Goal: Information Seeking & Learning: Understand process/instructions

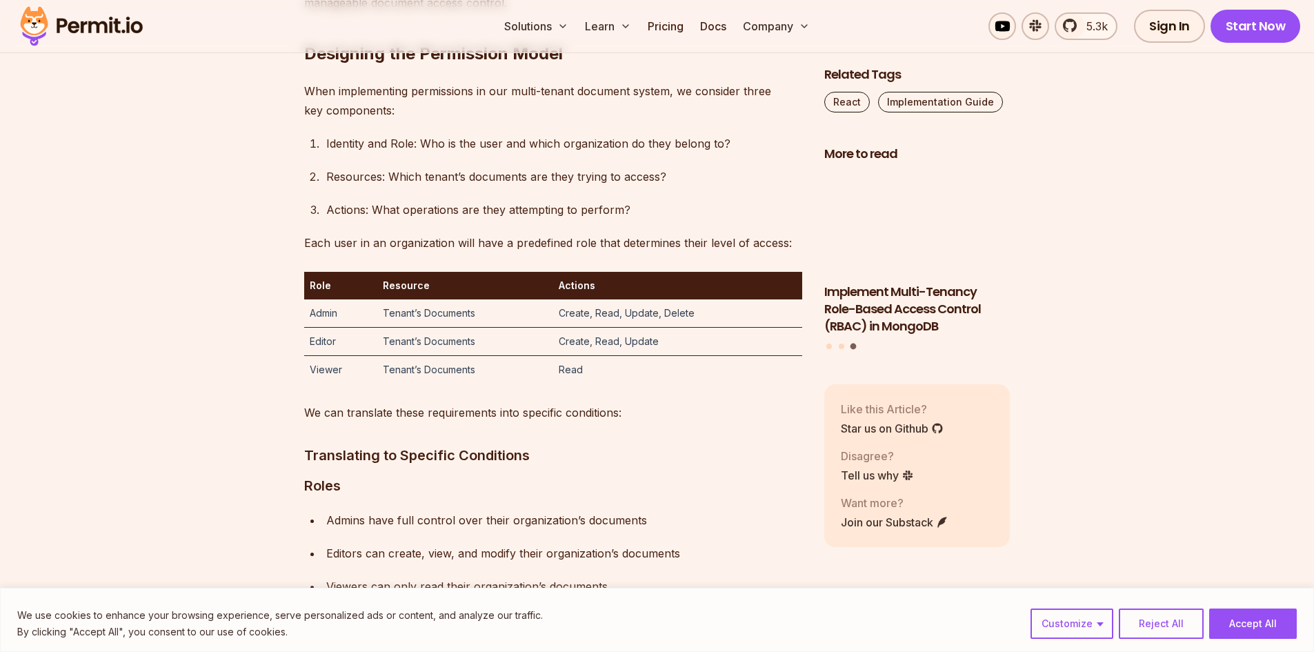
scroll to position [3374, 0]
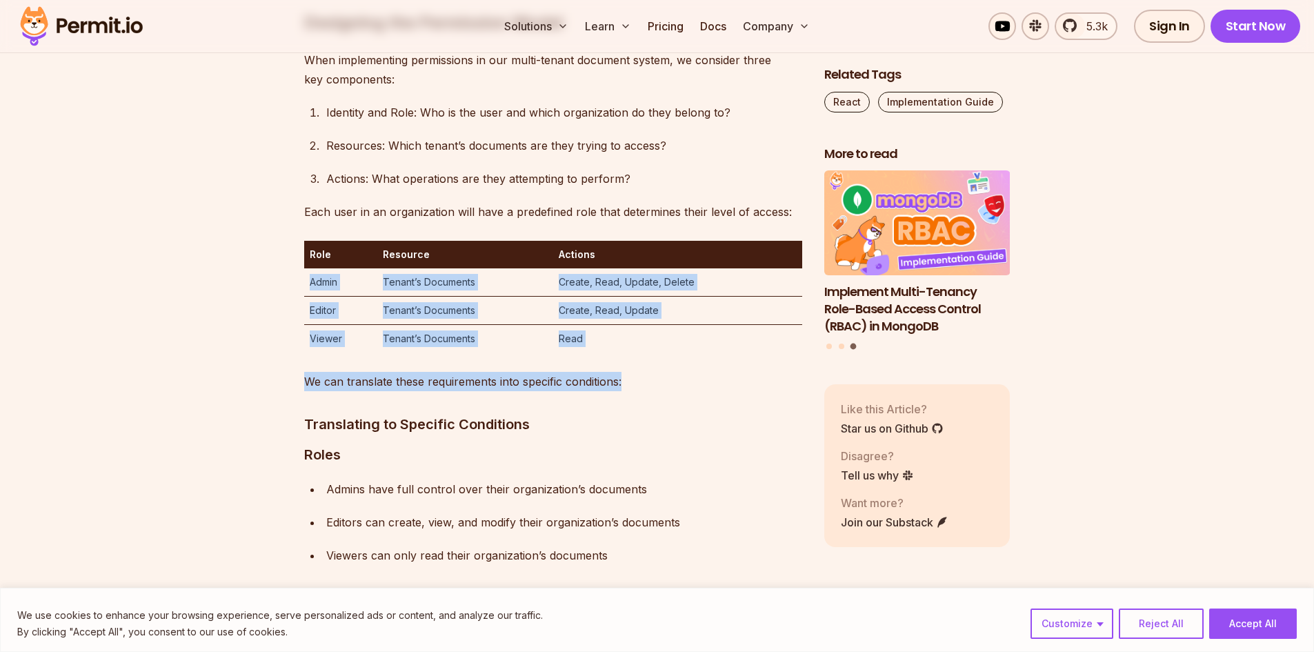
drag, startPoint x: 308, startPoint y: 453, endPoint x: 652, endPoint y: 533, distance: 353.3
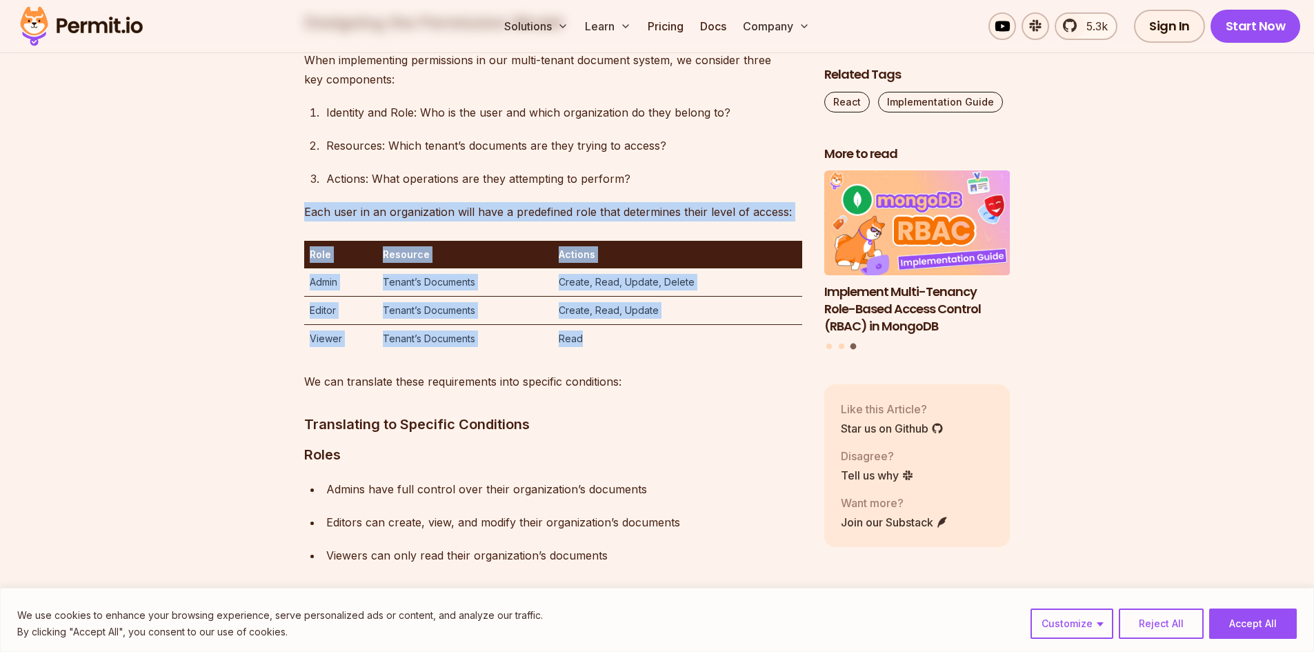
drag, startPoint x: 649, startPoint y: 512, endPoint x: 273, endPoint y: 417, distance: 387.7
drag, startPoint x: 234, startPoint y: 402, endPoint x: 679, endPoint y: 549, distance: 468.4
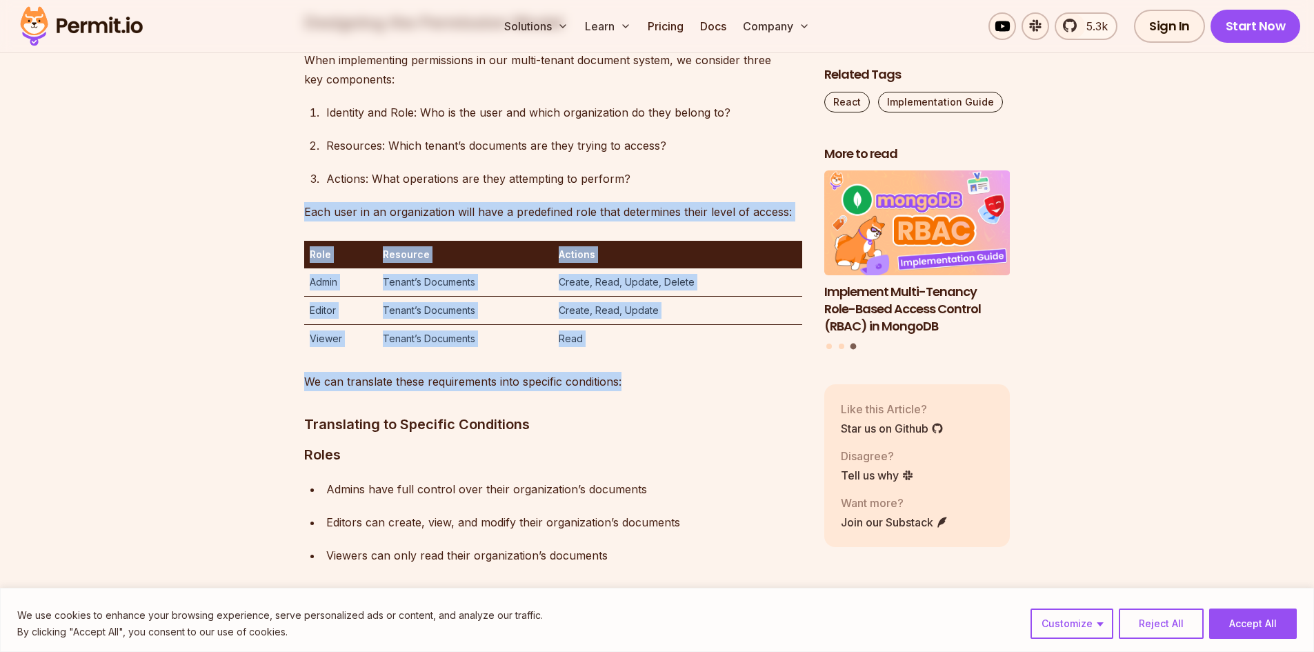
click at [679, 391] on p "We can translate these requirements into specific conditions:" at bounding box center [553, 381] width 498 height 19
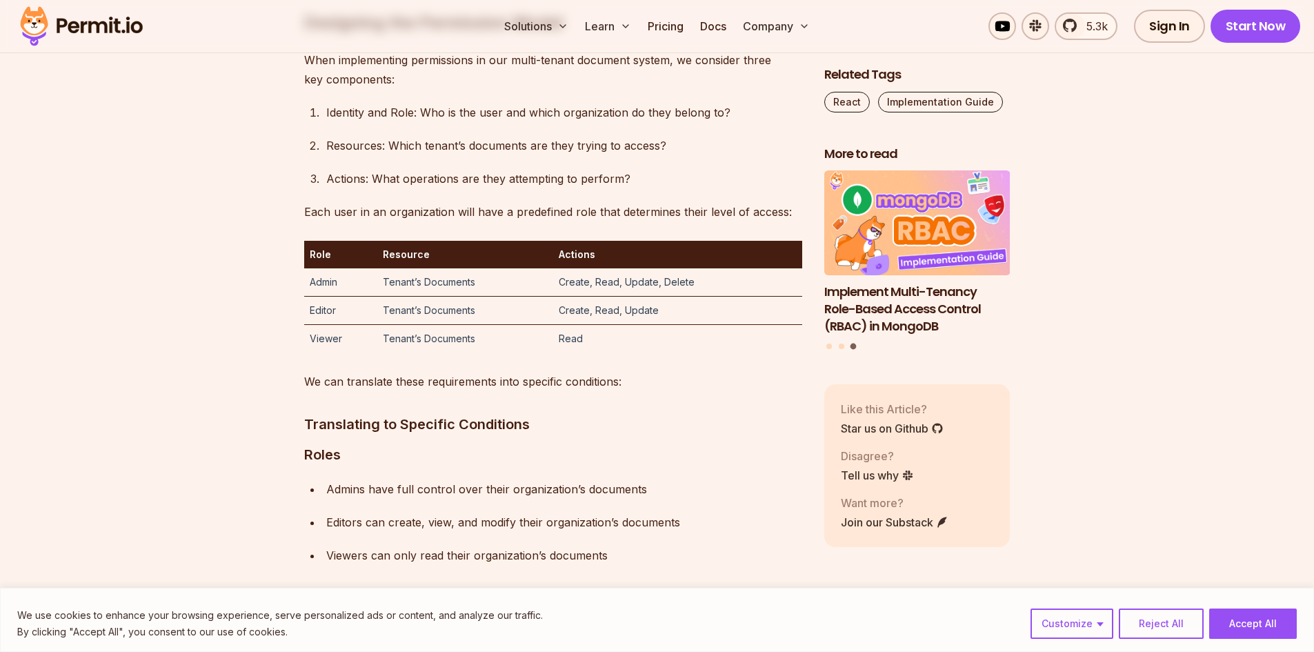
click at [563, 325] on td "Create, Read, Update" at bounding box center [677, 311] width 249 height 28
click at [703, 353] on td "Read" at bounding box center [677, 339] width 249 height 28
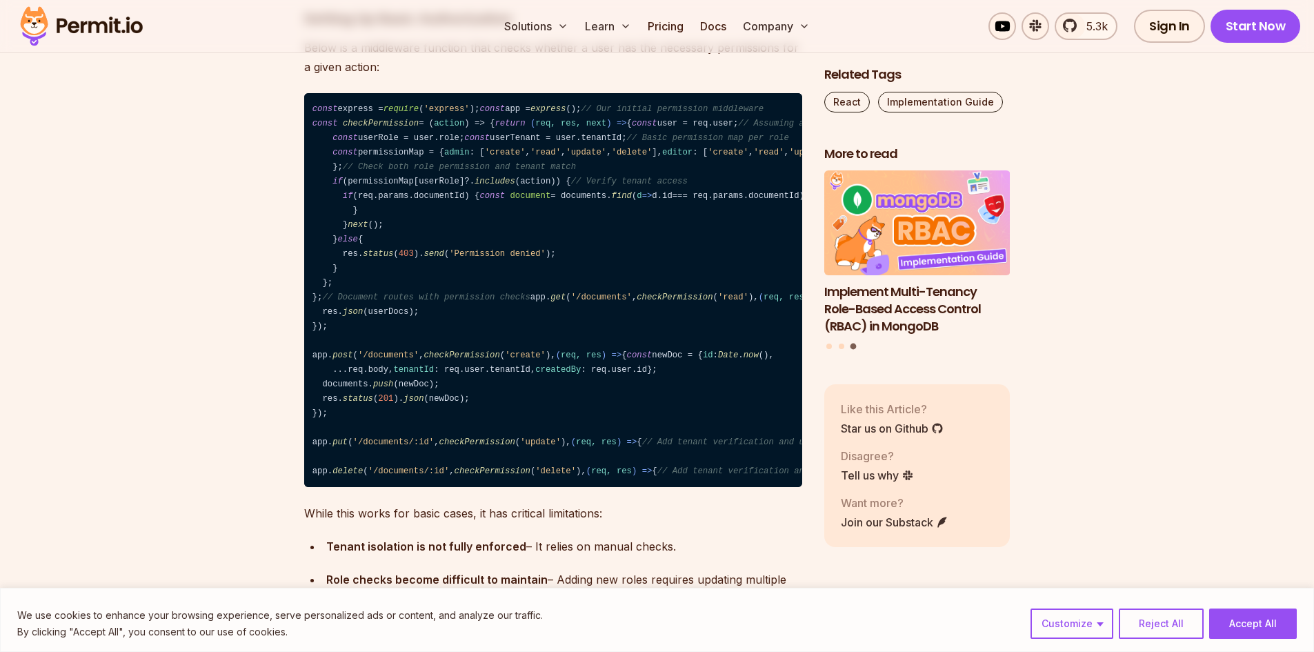
scroll to position [4684, 0]
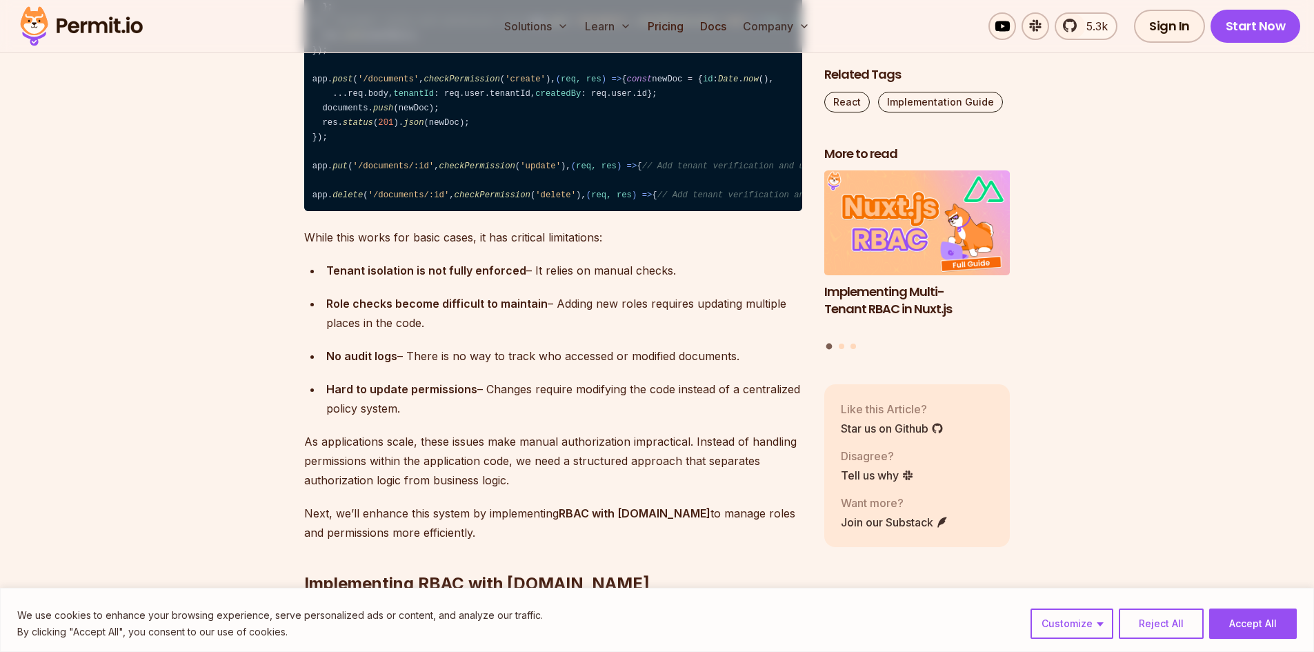
drag, startPoint x: 342, startPoint y: 177, endPoint x: 527, endPoint y: 211, distance: 188.0
click at [527, 211] on code "const express = require ( 'express' ); const app = express (); // Our initial p…" at bounding box center [553, 14] width 498 height 394
drag, startPoint x: 421, startPoint y: 185, endPoint x: 334, endPoint y: 179, distance: 86.4
click at [334, 179] on code "const express = require ( 'express' ); const app = express (); // Our initial p…" at bounding box center [553, 14] width 498 height 394
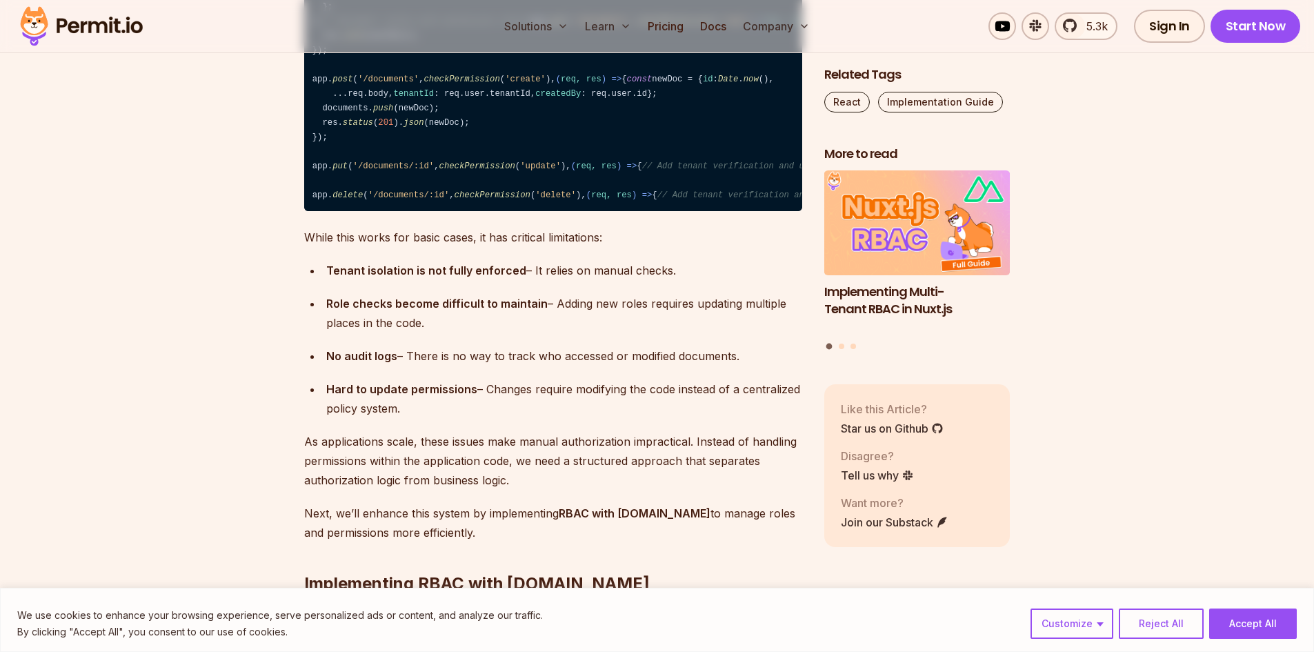
click at [334, 179] on code "const express = require ( 'express' ); const app = express (); // Our initial p…" at bounding box center [553, 14] width 498 height 394
drag, startPoint x: 334, startPoint y: 179, endPoint x: 499, endPoint y: 205, distance: 167.0
click at [499, 205] on code "const express = require ( 'express' ); const app = express (); // Our initial p…" at bounding box center [553, 14] width 498 height 394
drag, startPoint x: 499, startPoint y: 205, endPoint x: 337, endPoint y: 175, distance: 165.5
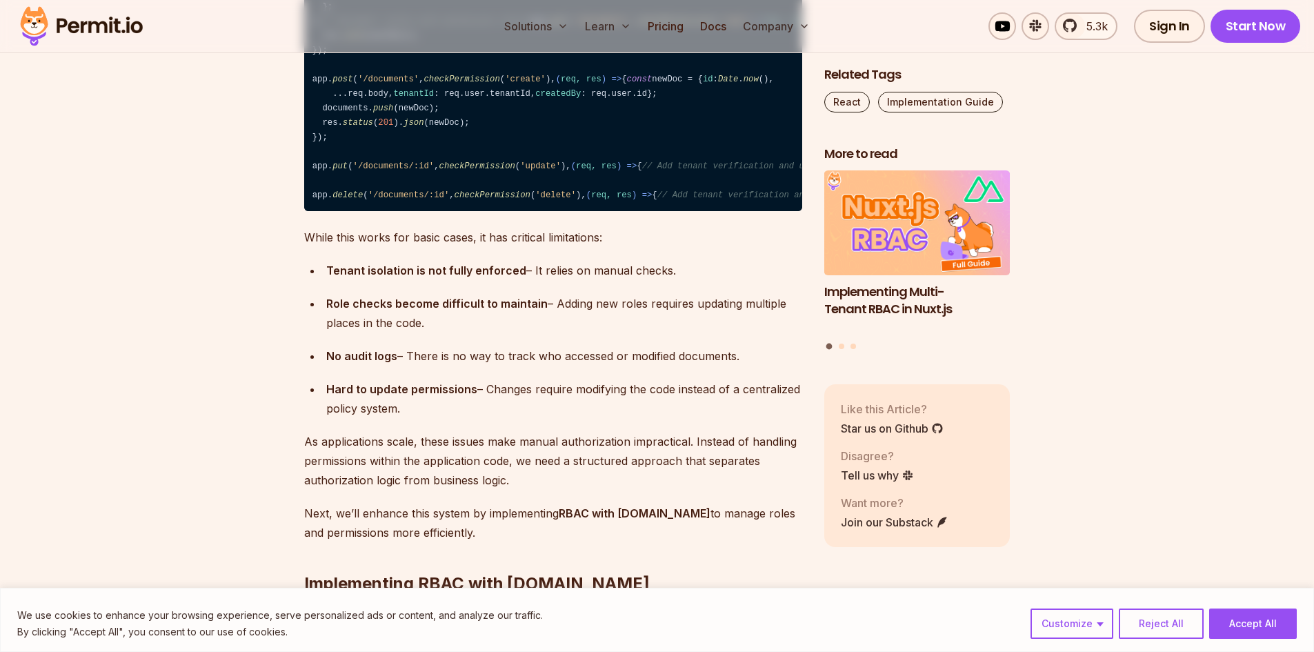
click at [337, 175] on code "const express = require ( 'express' ); const app = express (); // Our initial p…" at bounding box center [553, 14] width 498 height 394
click at [336, 175] on code "const express = require ( 'express' ); const app = express (); // Our initial p…" at bounding box center [553, 14] width 498 height 394
drag, startPoint x: 298, startPoint y: 167, endPoint x: 499, endPoint y: 243, distance: 215.2
click at [499, 211] on code "const express = require ( 'express' ); const app = express (); // Our initial p…" at bounding box center [553, 14] width 498 height 394
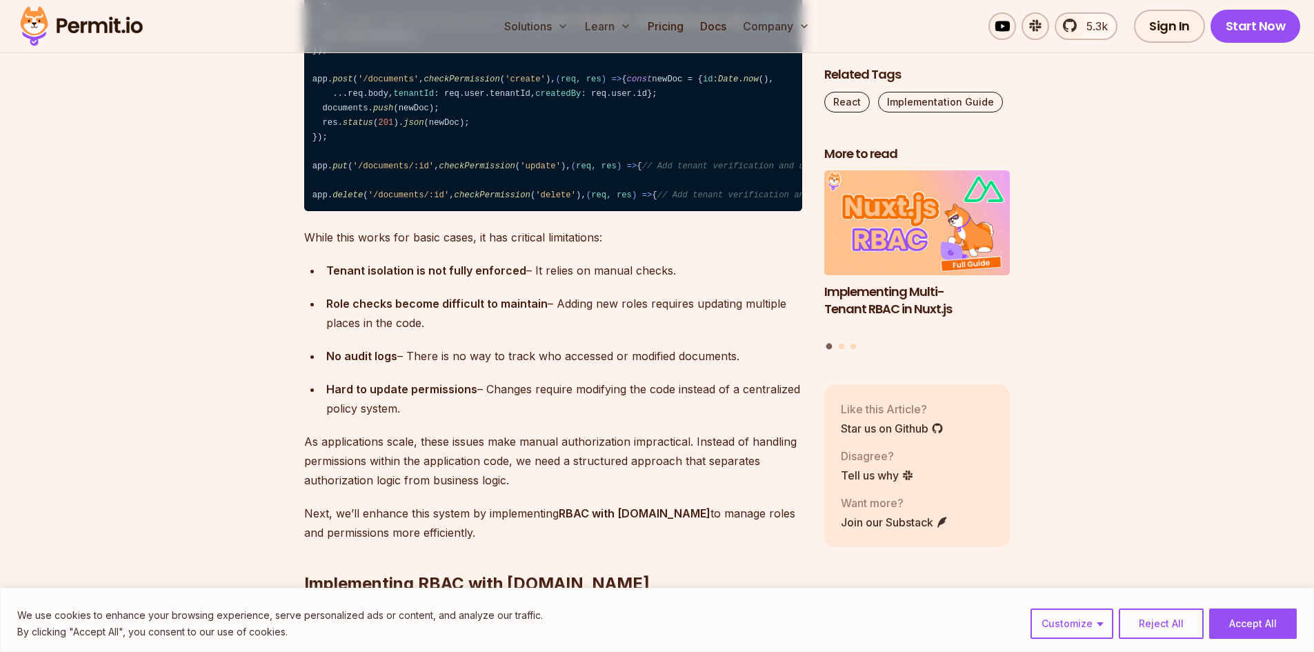
drag, startPoint x: 499, startPoint y: 243, endPoint x: 259, endPoint y: 156, distance: 255.2
drag, startPoint x: 445, startPoint y: 214, endPoint x: 478, endPoint y: 225, distance: 34.9
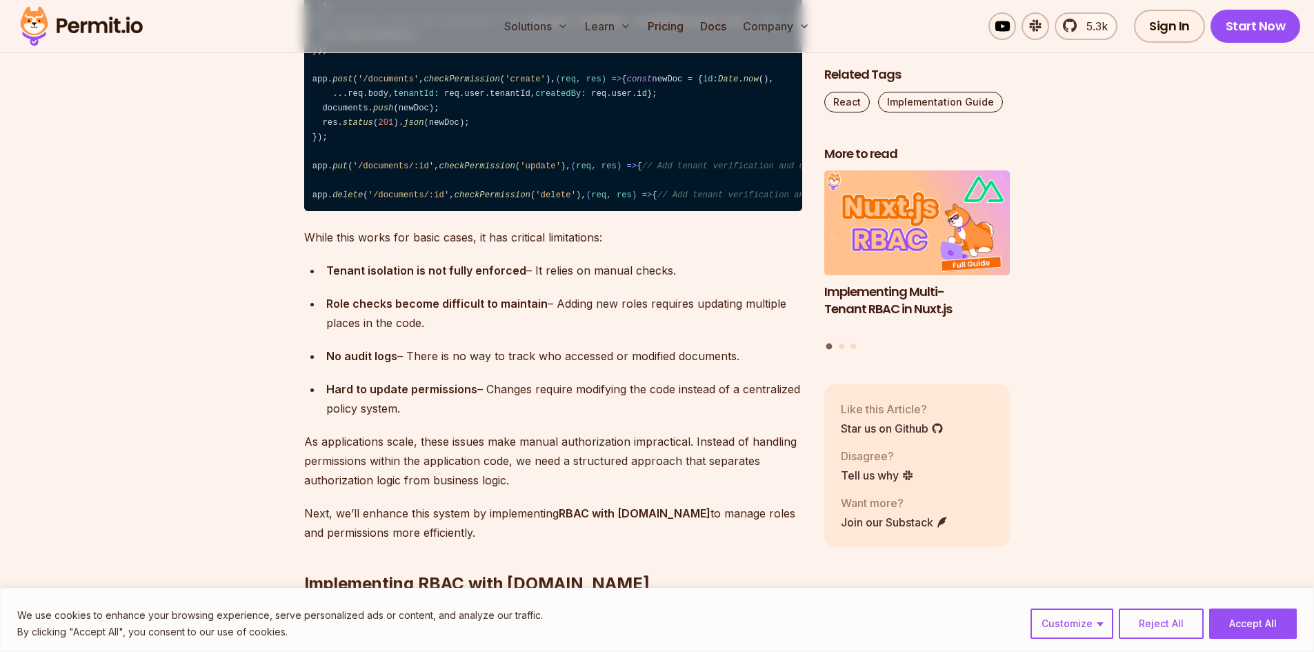
click at [478, 211] on code "const express = require ( 'express' ); const app = express (); // Our initial p…" at bounding box center [553, 14] width 498 height 394
click at [470, 211] on code "const express = require ( 'express' ); const app = express (); // Our initial p…" at bounding box center [553, 14] width 498 height 394
drag, startPoint x: 298, startPoint y: 153, endPoint x: 443, endPoint y: 214, distance: 157.0
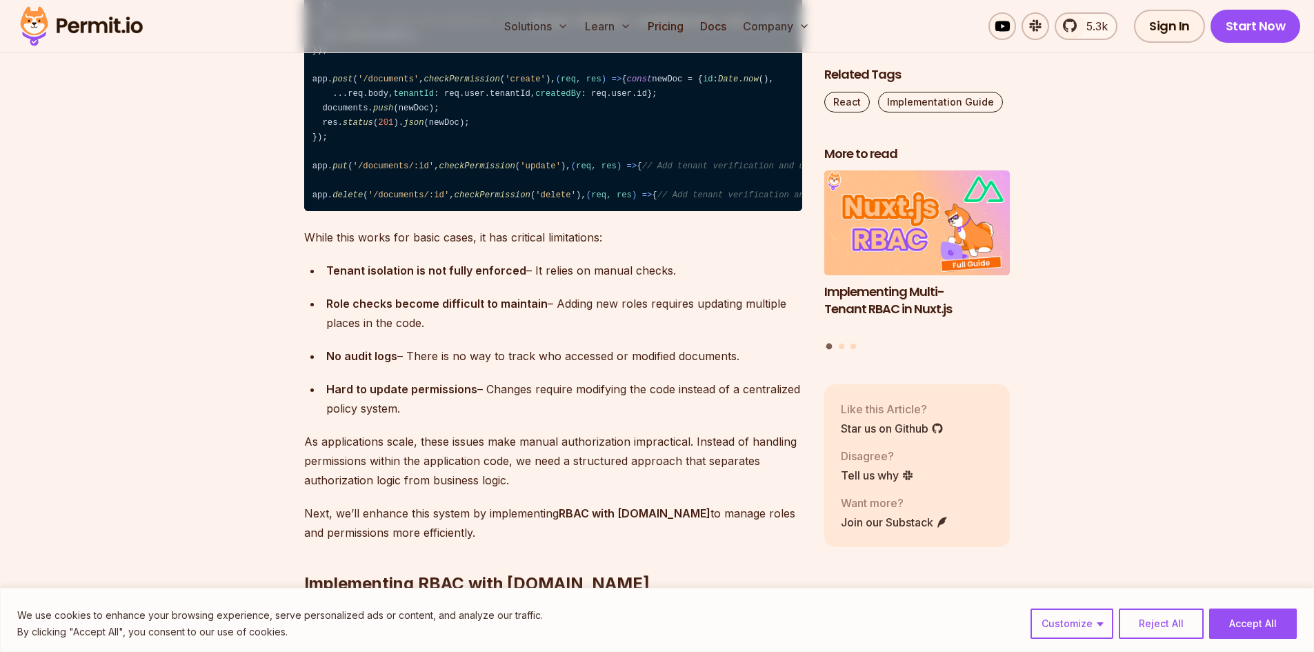
click at [443, 211] on code "const express = require ( 'express' ); const app = express (); // Our initial p…" at bounding box center [553, 14] width 498 height 394
drag, startPoint x: 303, startPoint y: 152, endPoint x: 465, endPoint y: 239, distance: 182.9
click at [465, 211] on code "const express = require ( 'express' ); const app = express (); // Our initial p…" at bounding box center [553, 14] width 498 height 394
click at [463, 211] on code "const express = require ( 'express' ); const app = express (); // Our initial p…" at bounding box center [553, 14] width 498 height 394
drag, startPoint x: 463, startPoint y: 239, endPoint x: 297, endPoint y: 157, distance: 185.0
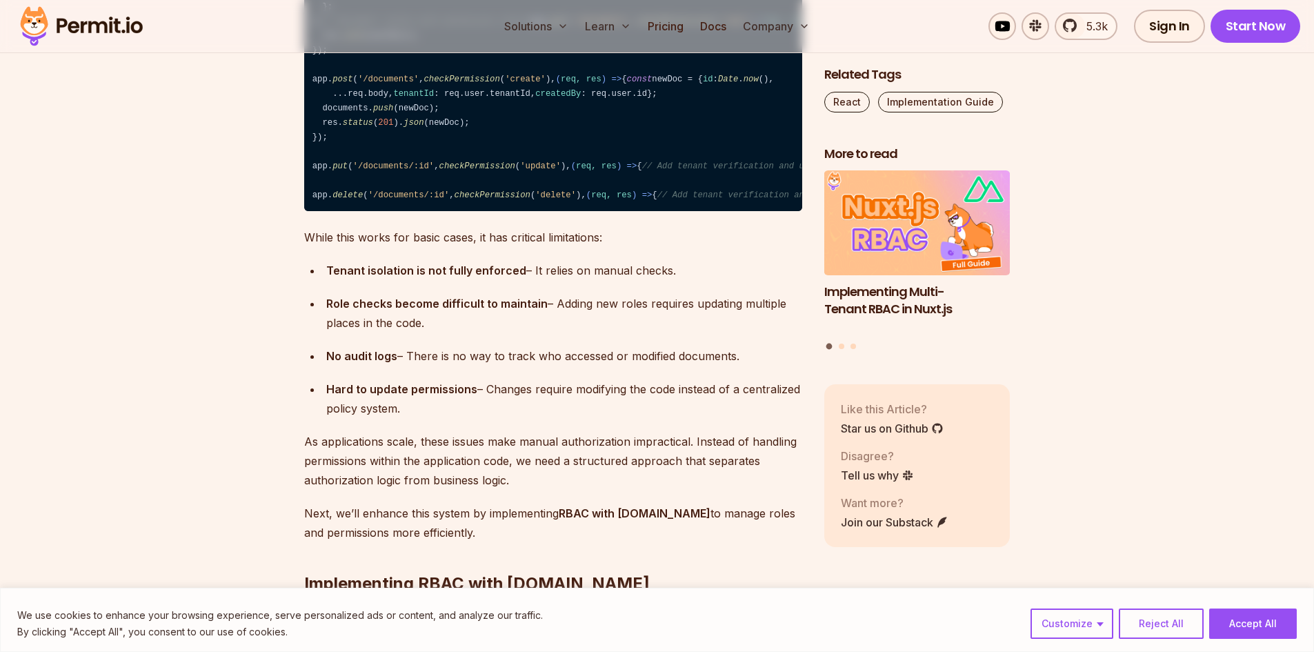
drag, startPoint x: 297, startPoint y: 157, endPoint x: 557, endPoint y: 247, distance: 275.0
click at [557, 211] on code "const express = require ( 'express' ); const app = express (); // Our initial p…" at bounding box center [553, 14] width 498 height 394
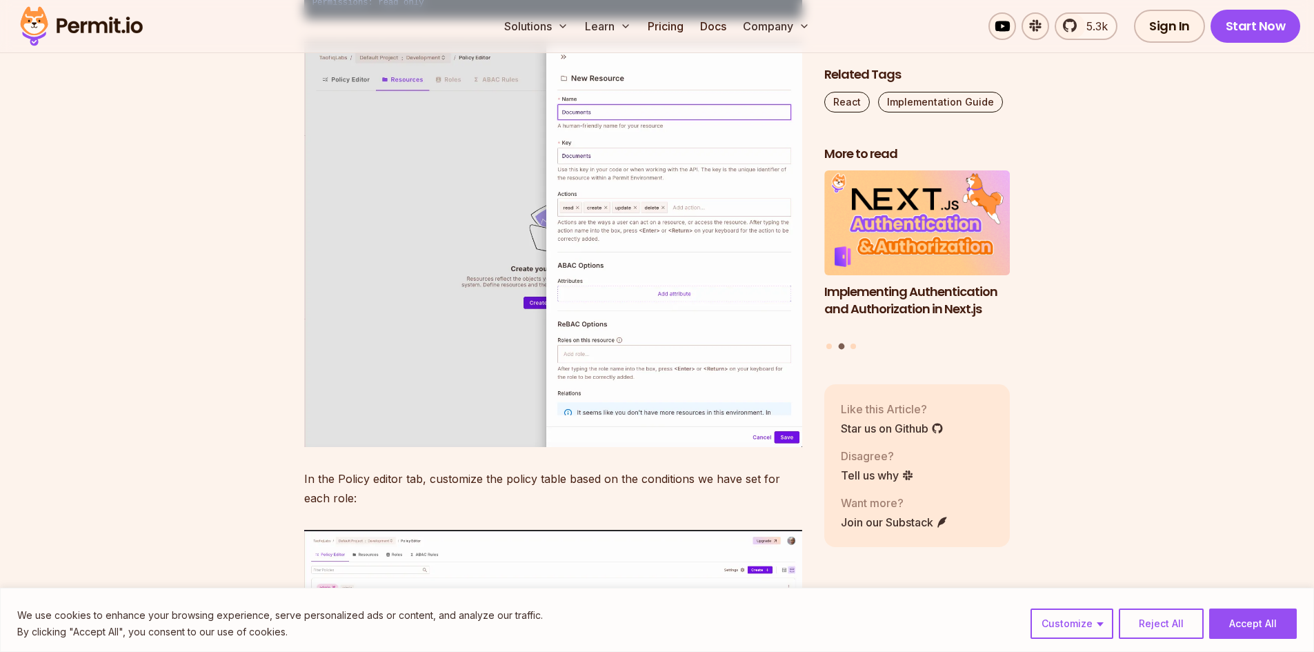
scroll to position [7925, 0]
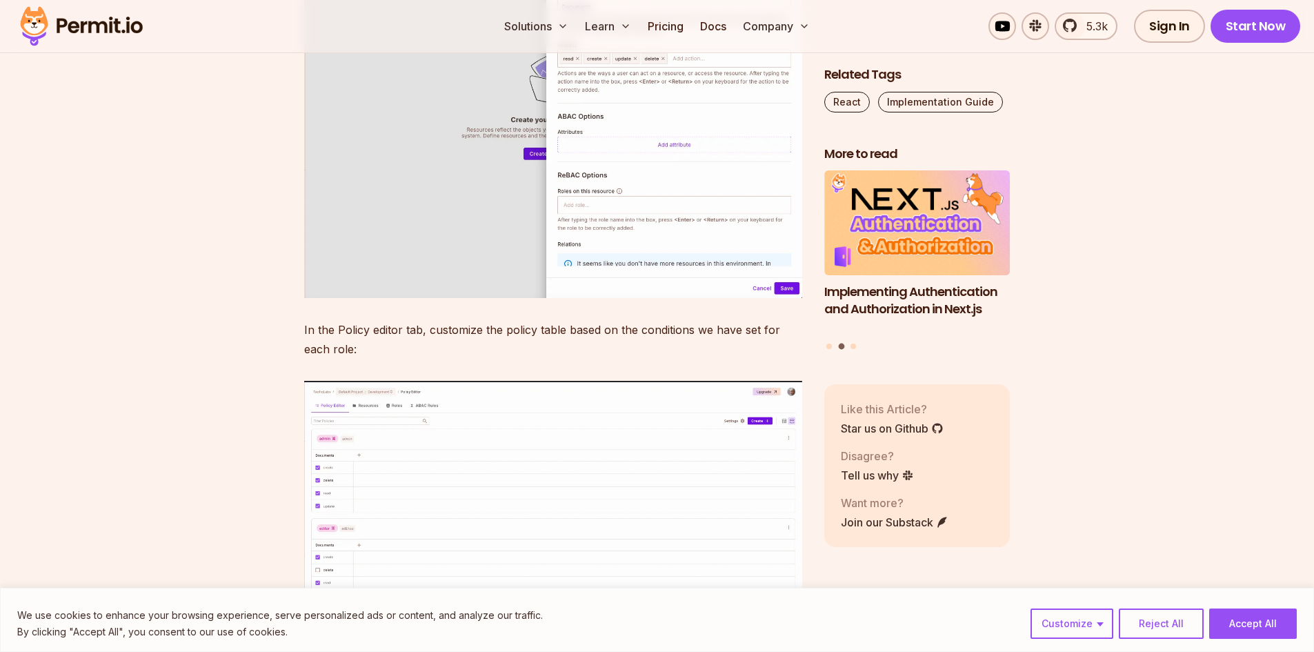
drag, startPoint x: 312, startPoint y: 508, endPoint x: 525, endPoint y: 519, distance: 212.7
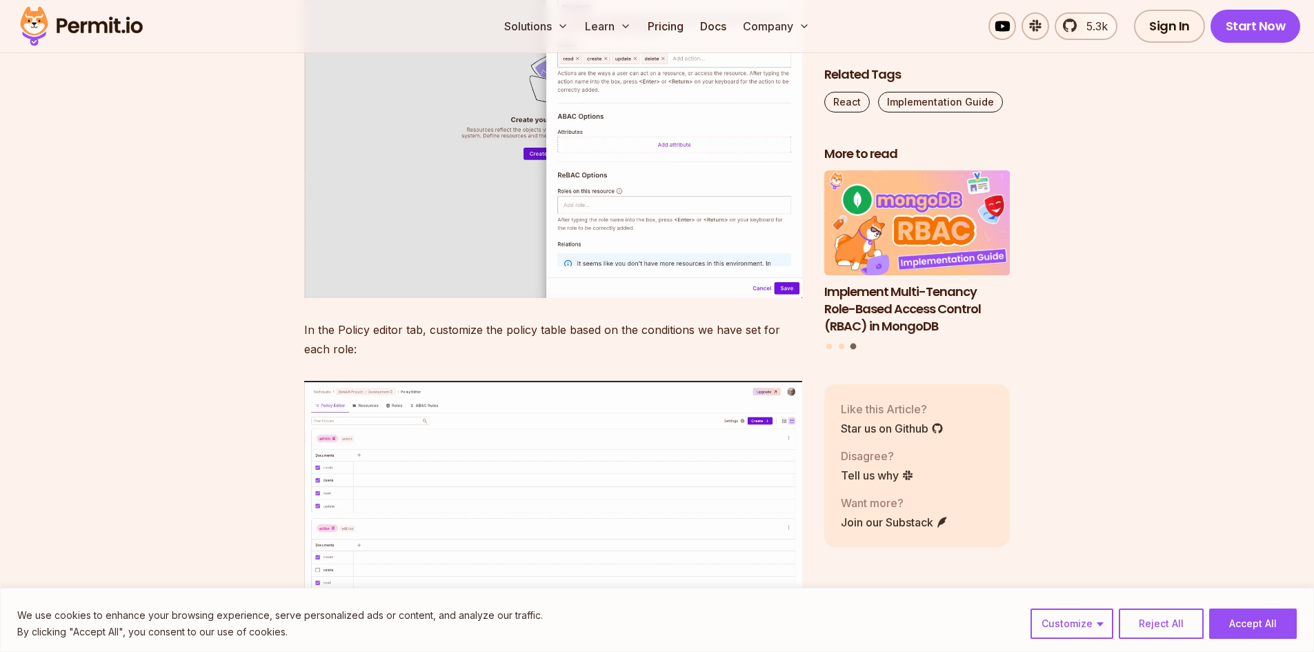
drag, startPoint x: 525, startPoint y: 519, endPoint x: 302, endPoint y: 459, distance: 230.7
click at [302, 459] on section "Table of Contents If you’re building an application that handles sensitive data…" at bounding box center [657, 417] width 1314 height 15016
drag, startPoint x: 302, startPoint y: 459, endPoint x: 528, endPoint y: 510, distance: 231.0
click at [528, 510] on section "Table of Contents If you’re building an application that handles sensitive data…" at bounding box center [657, 417] width 1314 height 15016
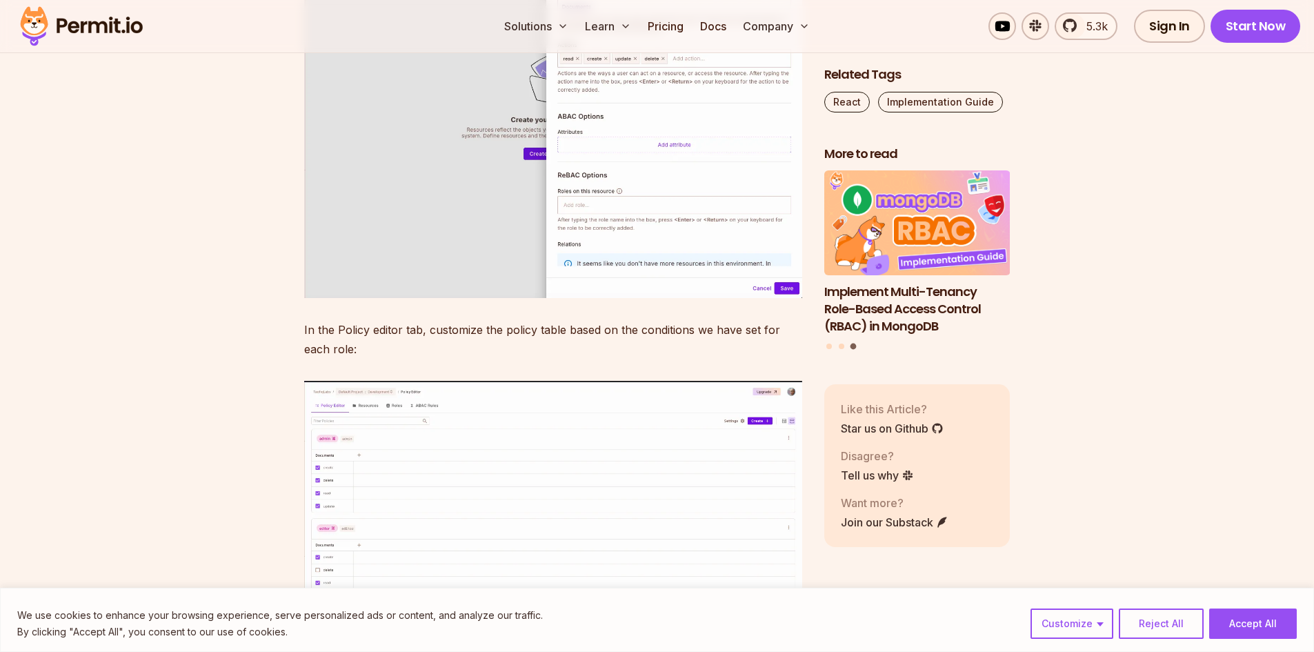
drag, startPoint x: 528, startPoint y: 510, endPoint x: 292, endPoint y: 468, distance: 238.9
click at [292, 468] on section "Table of Contents If you’re building an application that handles sensitive data…" at bounding box center [657, 417] width 1314 height 15016
drag, startPoint x: 292, startPoint y: 468, endPoint x: 534, endPoint y: 518, distance: 247.2
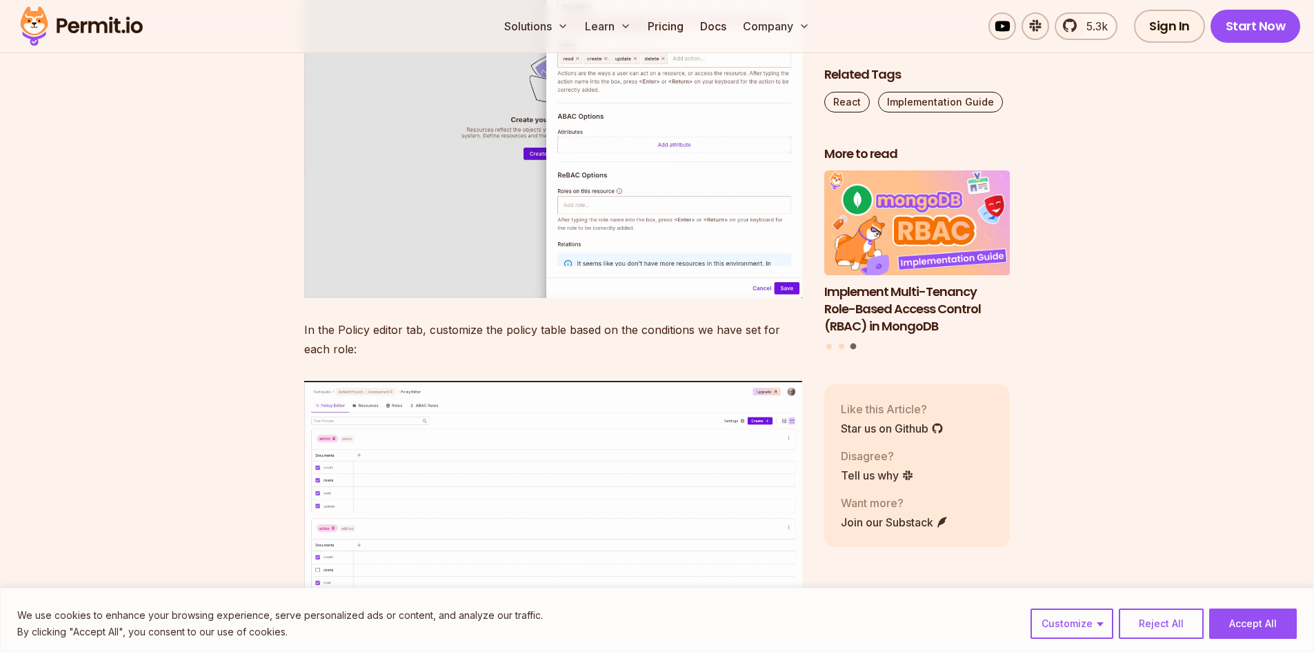
click at [534, 518] on section "Table of Contents If you’re building an application that handles sensitive data…" at bounding box center [657, 417] width 1314 height 15016
drag, startPoint x: 534, startPoint y: 518, endPoint x: 282, endPoint y: 449, distance: 261.6
click at [282, 449] on section "Table of Contents If you’re building an application that handles sensitive data…" at bounding box center [657, 417] width 1314 height 15016
click at [281, 448] on section "Table of Contents If you’re building an application that handles sensitive data…" at bounding box center [657, 417] width 1314 height 15016
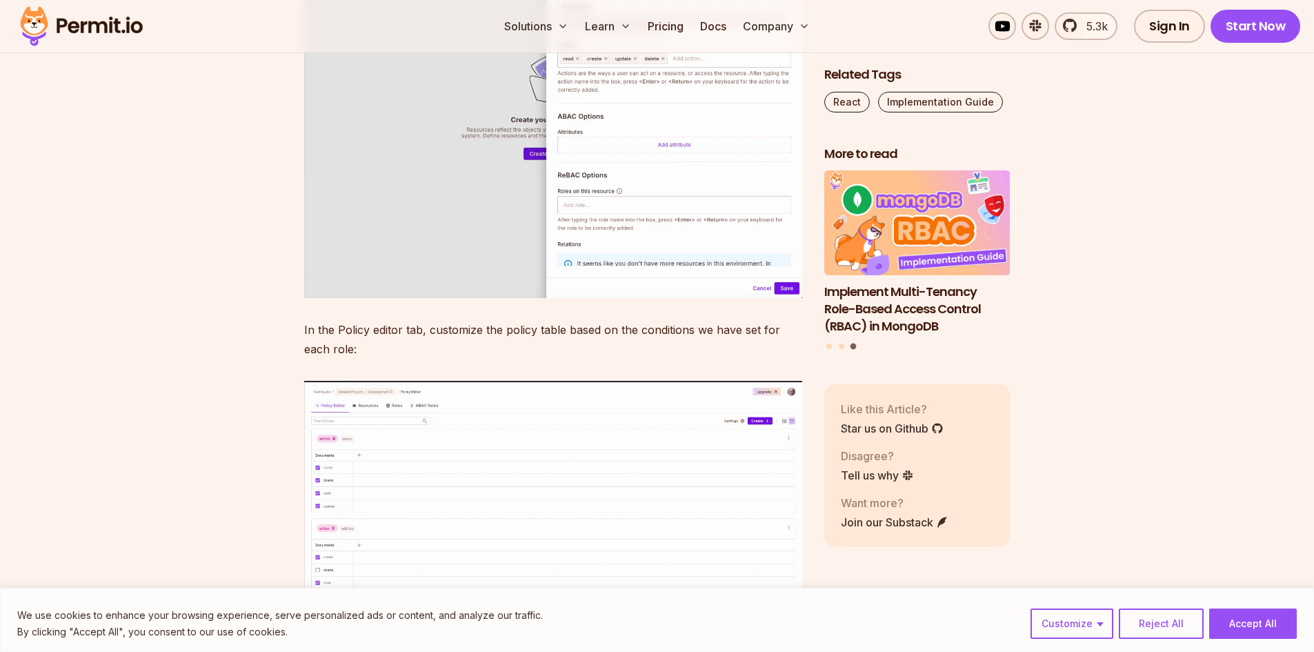
drag, startPoint x: 273, startPoint y: 448, endPoint x: 558, endPoint y: 518, distance: 293.2
click at [550, 517] on section "Table of Contents If you’re building an application that handles sensitive data…" at bounding box center [657, 417] width 1314 height 15016
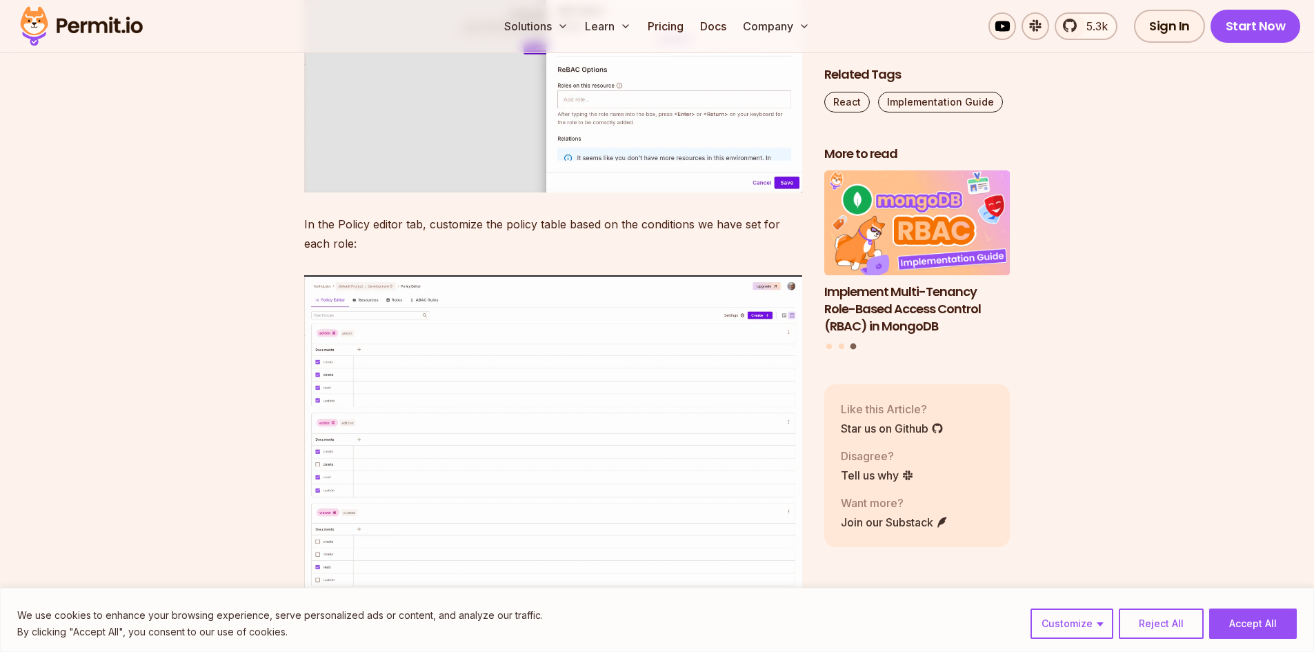
scroll to position [8201, 0]
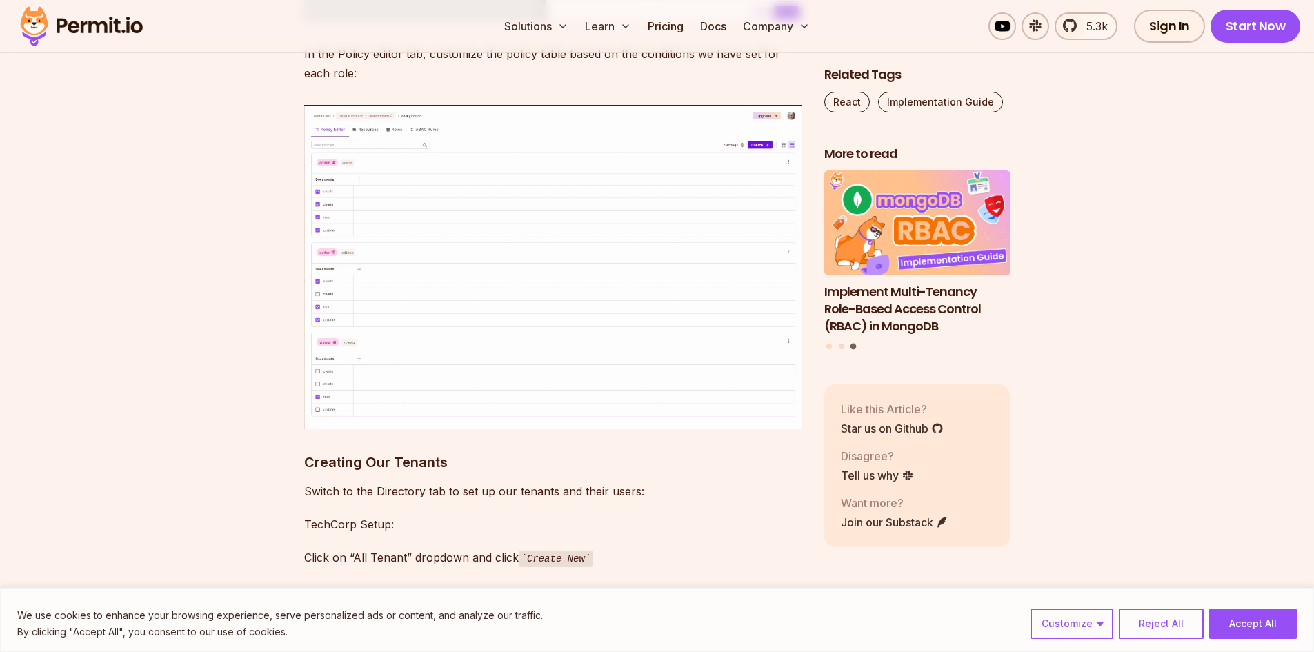
drag, startPoint x: 434, startPoint y: 311, endPoint x: 542, endPoint y: 343, distance: 112.4
click at [543, 343] on section "Table of Contents If you’re building an application that handles sensitive data…" at bounding box center [657, 141] width 1314 height 15016
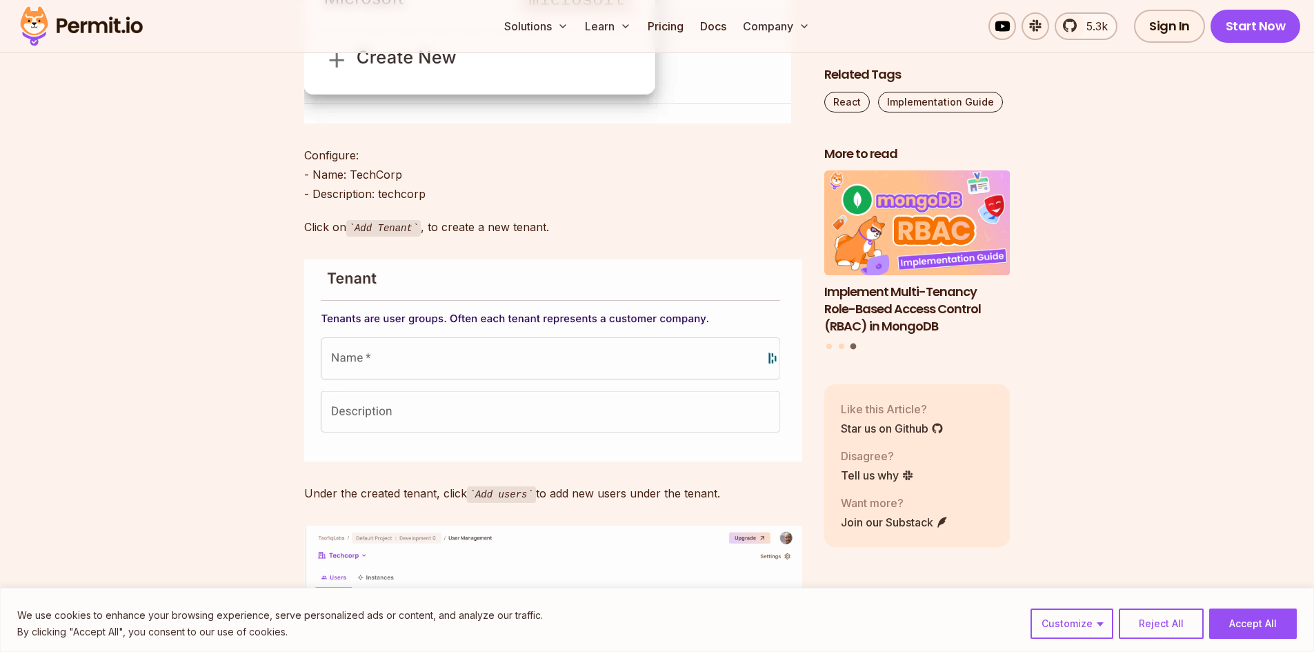
scroll to position [9098, 0]
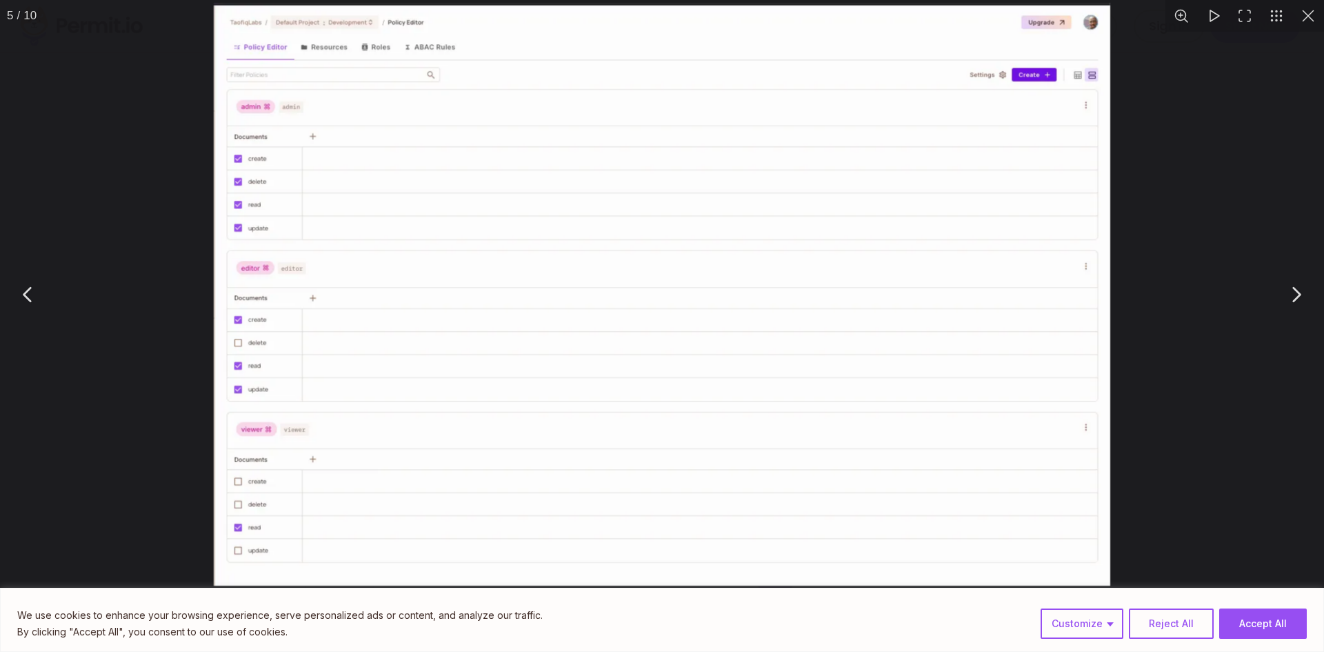
click at [60, 345] on div "You can close this modal content with the ESC key" at bounding box center [662, 294] width 1324 height 588
